Goal: Share content: Share content

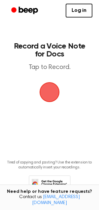
click at [50, 92] on span "button" at bounding box center [49, 92] width 19 height 19
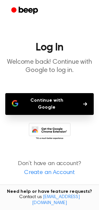
click at [55, 101] on button "Continue with Google" at bounding box center [49, 104] width 89 height 22
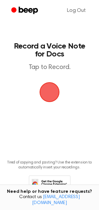
click at [48, 92] on span "button" at bounding box center [49, 92] width 19 height 19
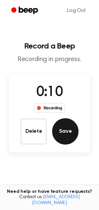
click at [66, 134] on button "Save" at bounding box center [65, 131] width 26 height 26
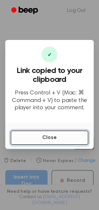
click at [60, 139] on button "Close" at bounding box center [50, 138] width 78 height 15
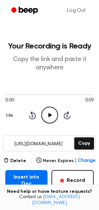
click at [48, 114] on icon "Play Audio" at bounding box center [49, 115] width 17 height 17
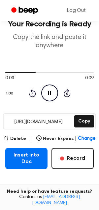
scroll to position [27, 0]
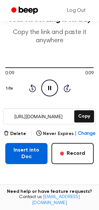
click at [30, 156] on button "Insert into Doc" at bounding box center [26, 153] width 42 height 21
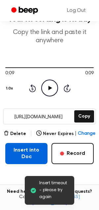
click at [20, 157] on button "Insert into Doc" at bounding box center [26, 153] width 42 height 21
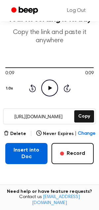
click at [30, 153] on button "Insert into Doc" at bounding box center [26, 153] width 42 height 21
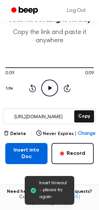
click at [20, 153] on button "Insert into Doc" at bounding box center [26, 153] width 42 height 21
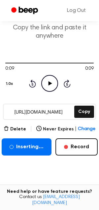
scroll to position [26, 0]
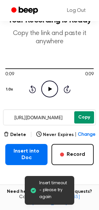
click at [80, 116] on button "Copy" at bounding box center [84, 117] width 20 height 12
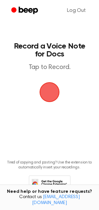
click at [51, 97] on span "button" at bounding box center [49, 92] width 21 height 21
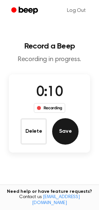
click at [63, 131] on button "Save" at bounding box center [65, 131] width 26 height 26
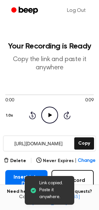
click at [54, 123] on icon "Play Audio" at bounding box center [49, 115] width 17 height 17
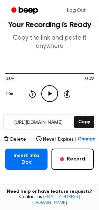
scroll to position [38, 0]
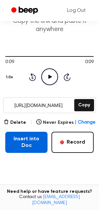
click at [38, 146] on button "Insert into Doc" at bounding box center [26, 142] width 42 height 21
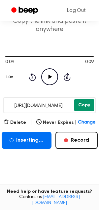
click at [87, 100] on button "Copy" at bounding box center [84, 105] width 20 height 12
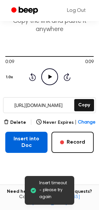
click at [32, 146] on button "Insert into Doc" at bounding box center [26, 142] width 42 height 21
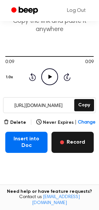
click at [75, 139] on button "Record" at bounding box center [73, 142] width 42 height 21
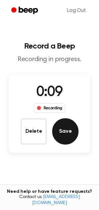
click at [64, 133] on button "Save" at bounding box center [65, 131] width 26 height 26
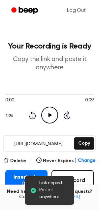
click at [41, 116] on icon "Play Audio" at bounding box center [49, 115] width 17 height 17
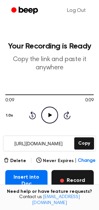
click at [65, 176] on button "Record" at bounding box center [73, 180] width 42 height 21
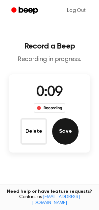
click at [58, 129] on button "Save" at bounding box center [65, 131] width 26 height 26
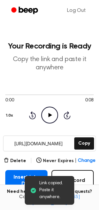
click at [50, 120] on icon "Play Audio" at bounding box center [49, 115] width 17 height 17
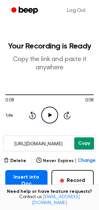
click at [80, 147] on button "Copy" at bounding box center [84, 144] width 20 height 12
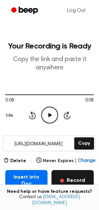
click at [65, 174] on button "Record" at bounding box center [73, 180] width 42 height 21
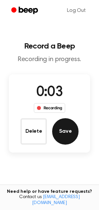
click at [55, 126] on button "Save" at bounding box center [65, 131] width 26 height 26
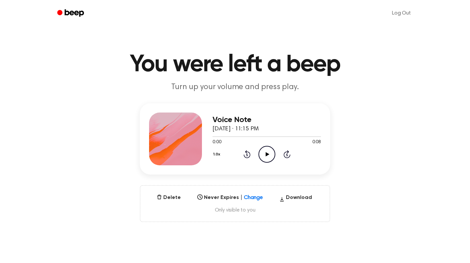
click at [265, 155] on icon "Play Audio" at bounding box center [266, 154] width 17 height 17
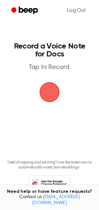
click at [46, 95] on span "button" at bounding box center [49, 92] width 22 height 22
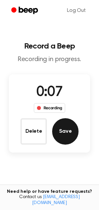
click at [66, 132] on button "Save" at bounding box center [65, 131] width 26 height 26
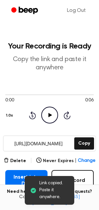
click at [53, 118] on icon "Play Audio" at bounding box center [49, 115] width 17 height 17
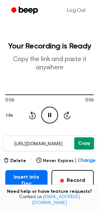
click at [81, 144] on button "Copy" at bounding box center [84, 144] width 20 height 12
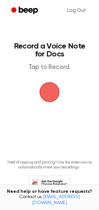
click at [48, 98] on span "button" at bounding box center [49, 92] width 19 height 19
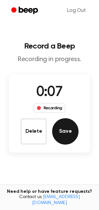
click at [64, 131] on button "Save" at bounding box center [65, 131] width 26 height 26
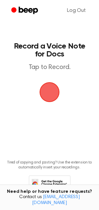
click at [48, 96] on span "button" at bounding box center [49, 92] width 37 height 37
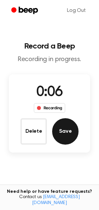
click at [59, 132] on button "Save" at bounding box center [65, 131] width 26 height 26
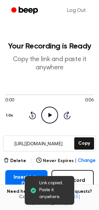
click at [46, 115] on icon "Play Audio" at bounding box center [49, 115] width 17 height 17
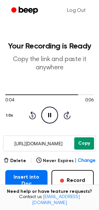
click at [82, 146] on button "Copy" at bounding box center [84, 144] width 20 height 12
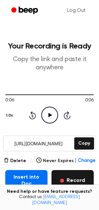
click at [66, 177] on button "Record" at bounding box center [73, 180] width 42 height 21
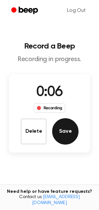
click at [60, 131] on button "Save" at bounding box center [65, 131] width 26 height 26
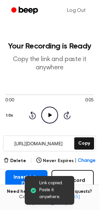
click at [49, 115] on icon at bounding box center [50, 115] width 4 height 4
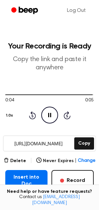
click at [85, 151] on div "[URL][DOMAIN_NAME] Copy" at bounding box center [49, 144] width 93 height 16
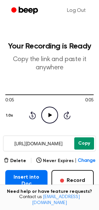
click at [84, 147] on button "Copy" at bounding box center [84, 144] width 20 height 12
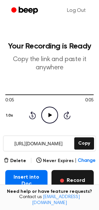
click at [73, 183] on button "Record" at bounding box center [73, 180] width 42 height 21
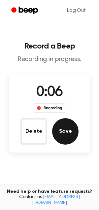
click at [59, 138] on button "Save" at bounding box center [65, 131] width 26 height 26
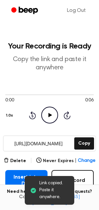
click at [48, 117] on icon "Play Audio" at bounding box center [49, 115] width 17 height 17
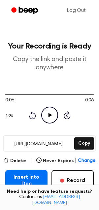
click at [42, 112] on icon "Play Audio" at bounding box center [49, 115] width 17 height 17
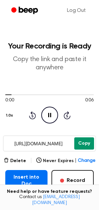
click at [90, 139] on button "Copy" at bounding box center [84, 144] width 20 height 12
